Goal: Navigation & Orientation: Understand site structure

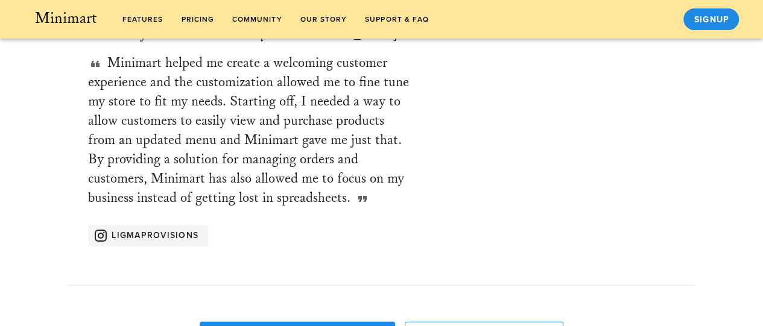
scroll to position [1798, 0]
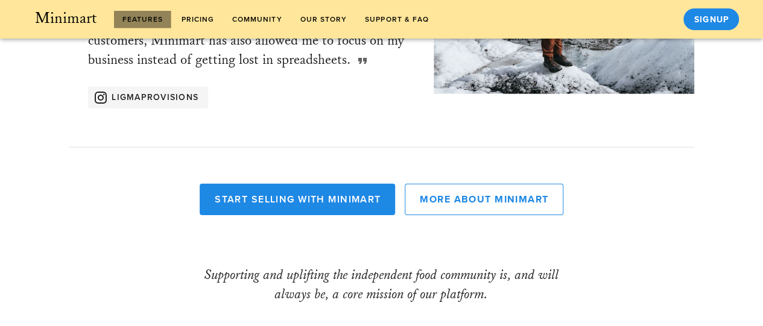
click at [140, 24] on link "features" at bounding box center [142, 19] width 57 height 17
click at [201, 22] on span "Pricing" at bounding box center [197, 19] width 34 height 8
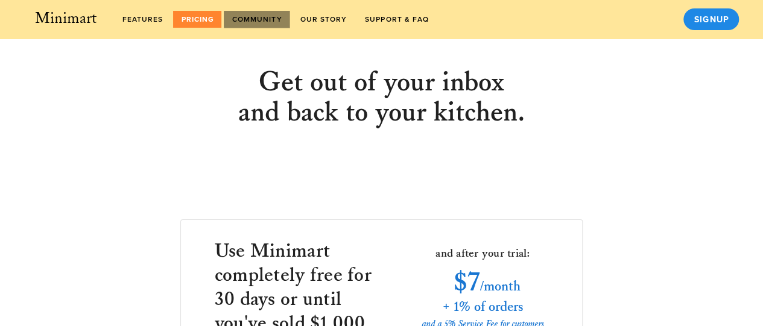
click at [274, 16] on span "Community" at bounding box center [257, 19] width 51 height 8
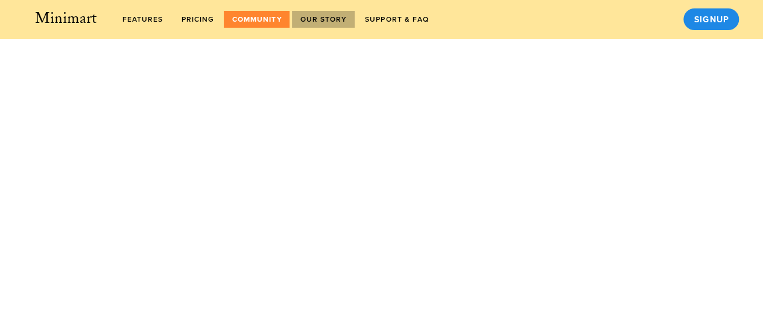
click at [328, 19] on span "Our Story" at bounding box center [323, 19] width 48 height 8
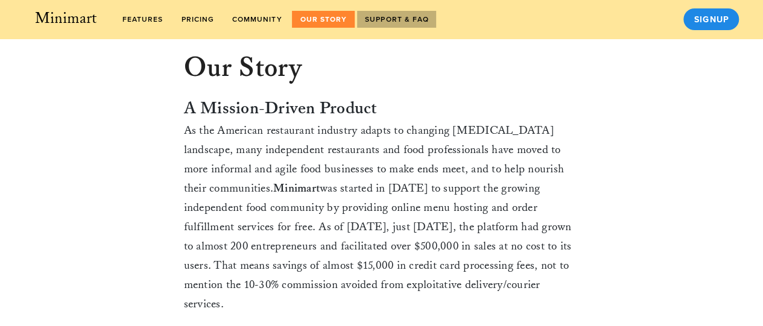
click at [397, 19] on span "Support & FAQ" at bounding box center [396, 19] width 65 height 8
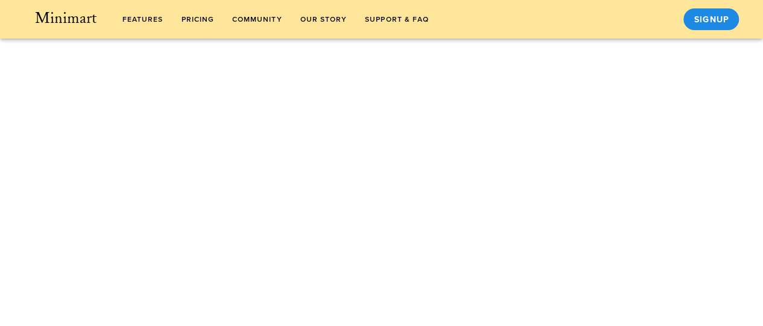
scroll to position [1735, 0]
